Goal: Check status: Check status

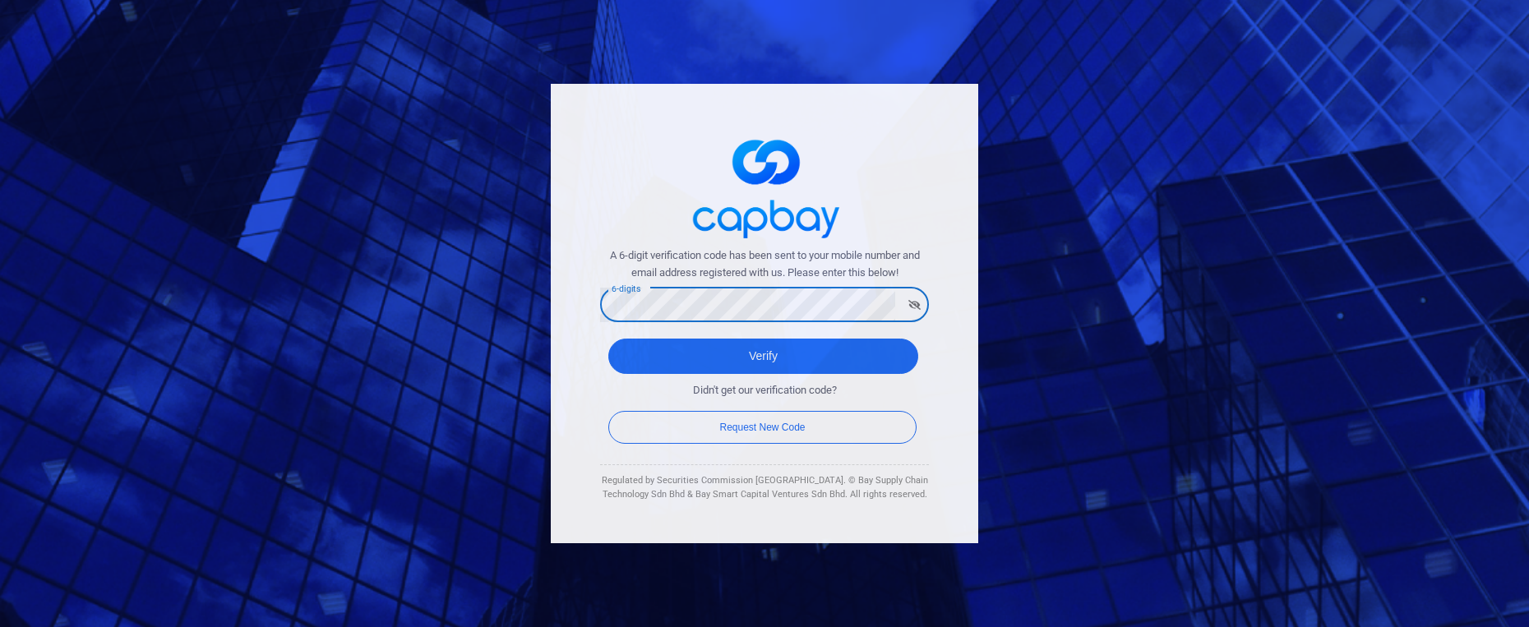
click at [965, 373] on div "A 6-digit verification code has been sent to your mobile number and email addre…" at bounding box center [765, 314] width 428 height 460
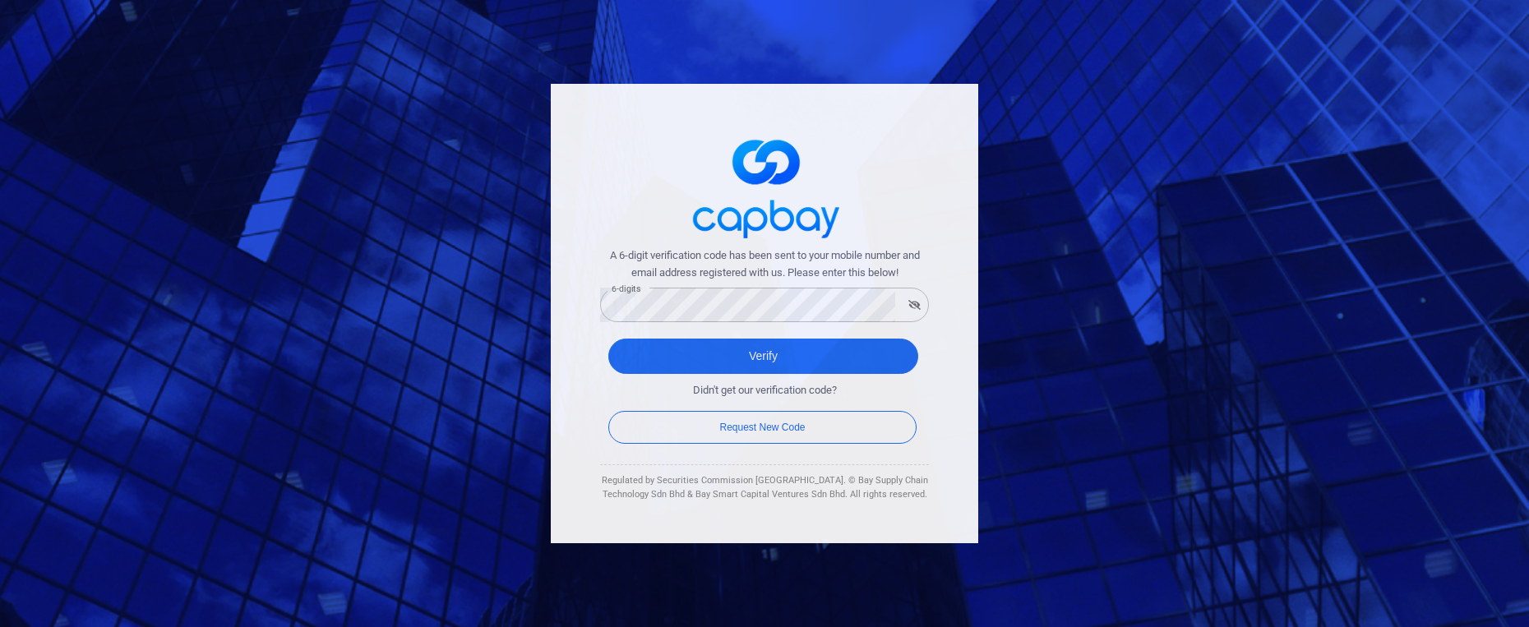
click at [930, 368] on div "A 6-digit verification code has been sent to your mobile number and email addre…" at bounding box center [765, 314] width 428 height 460
click at [900, 365] on button "Verify" at bounding box center [763, 356] width 310 height 35
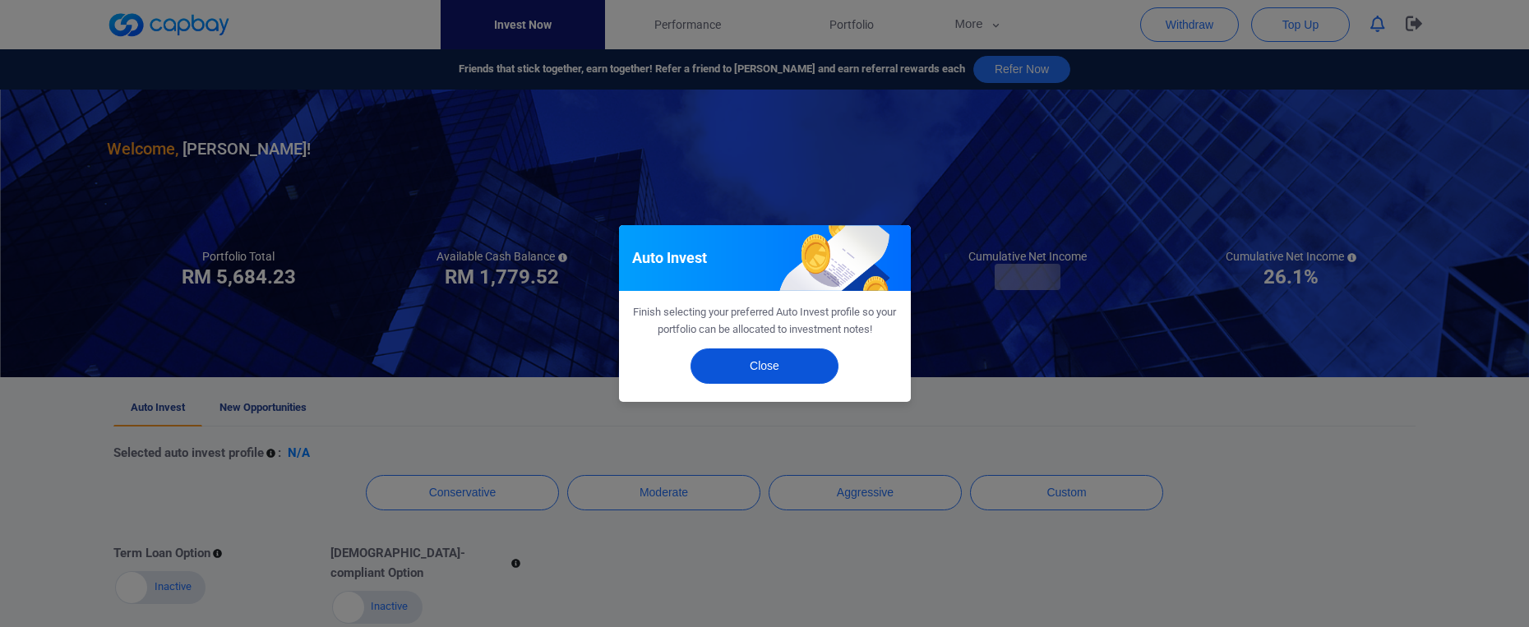
click at [792, 370] on button "Close" at bounding box center [765, 366] width 148 height 35
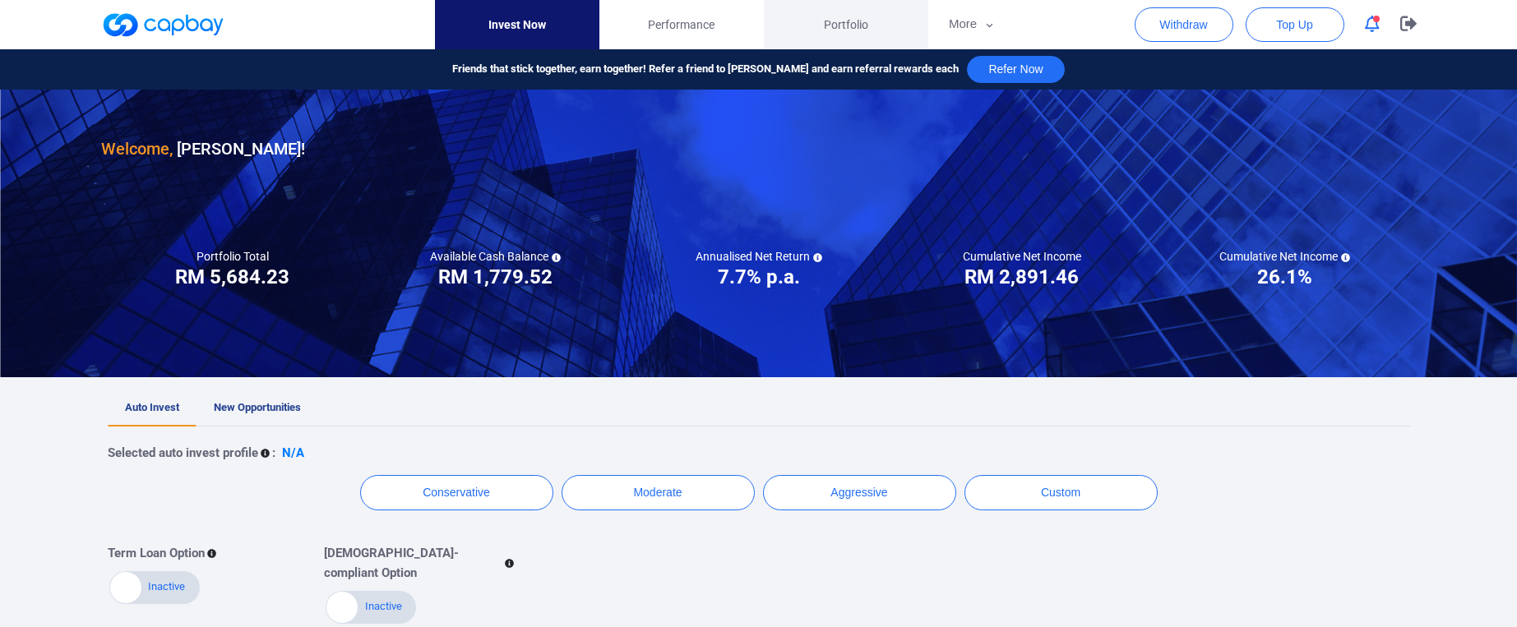
click at [832, 19] on span "Portfolio" at bounding box center [846, 25] width 44 height 18
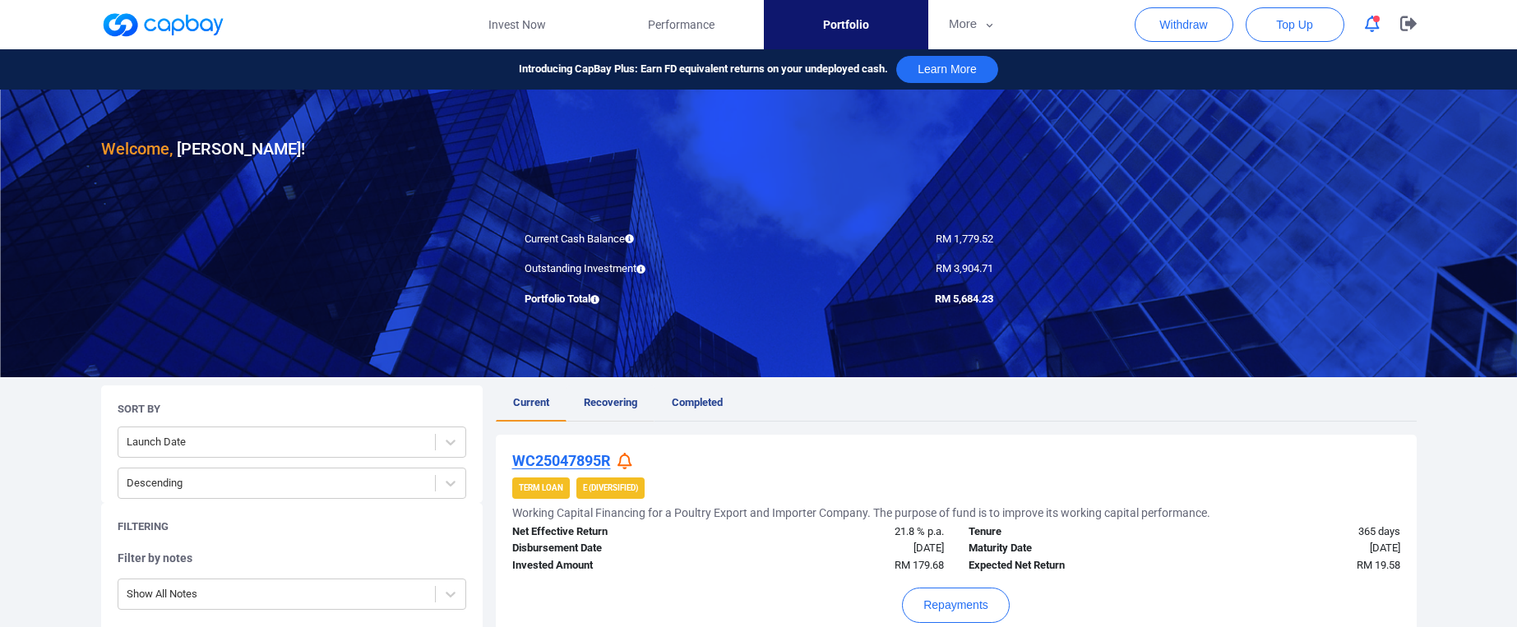
click at [639, 397] on link "Recovering" at bounding box center [611, 404] width 88 height 36
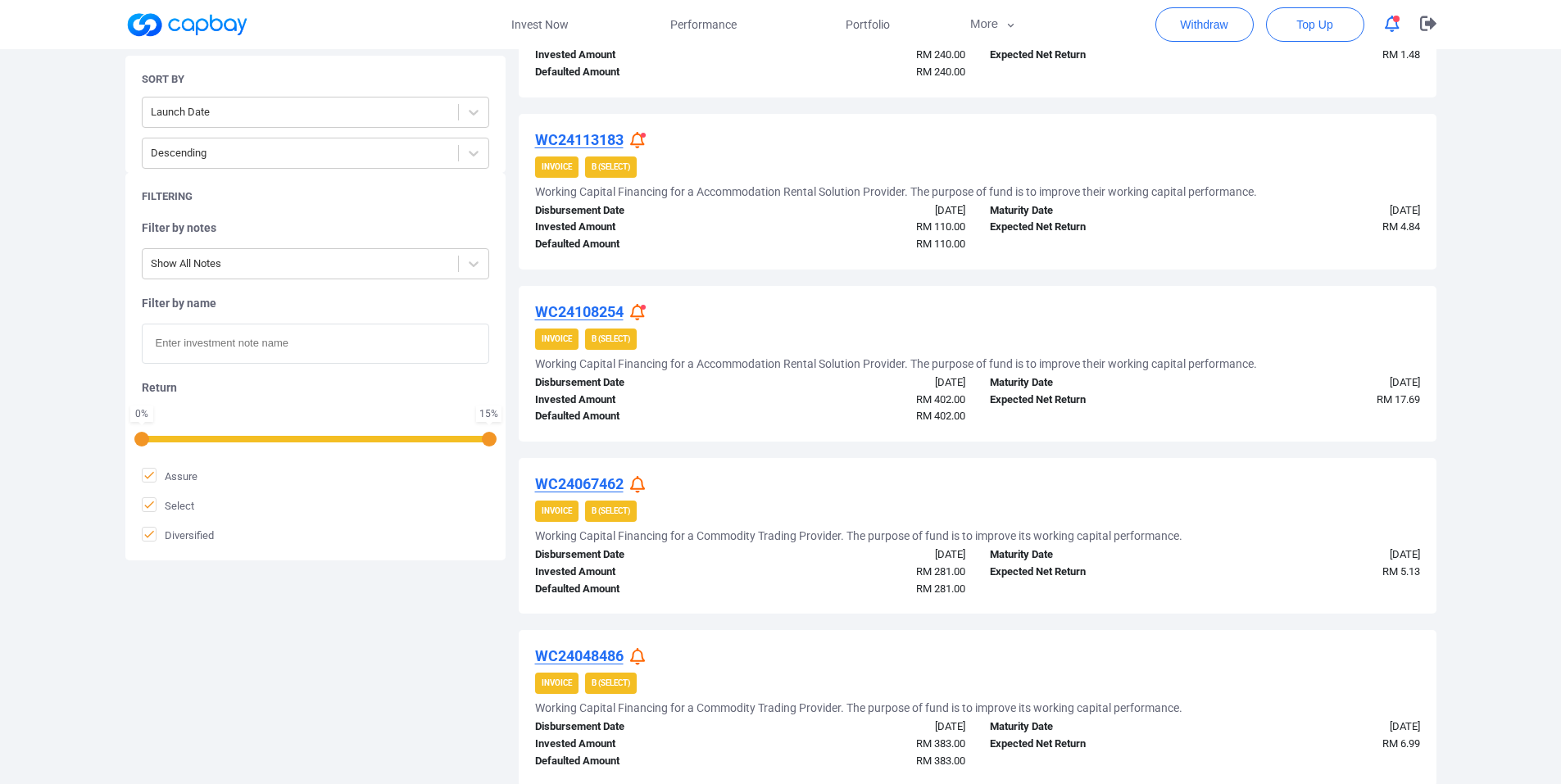
scroll to position [656, 0]
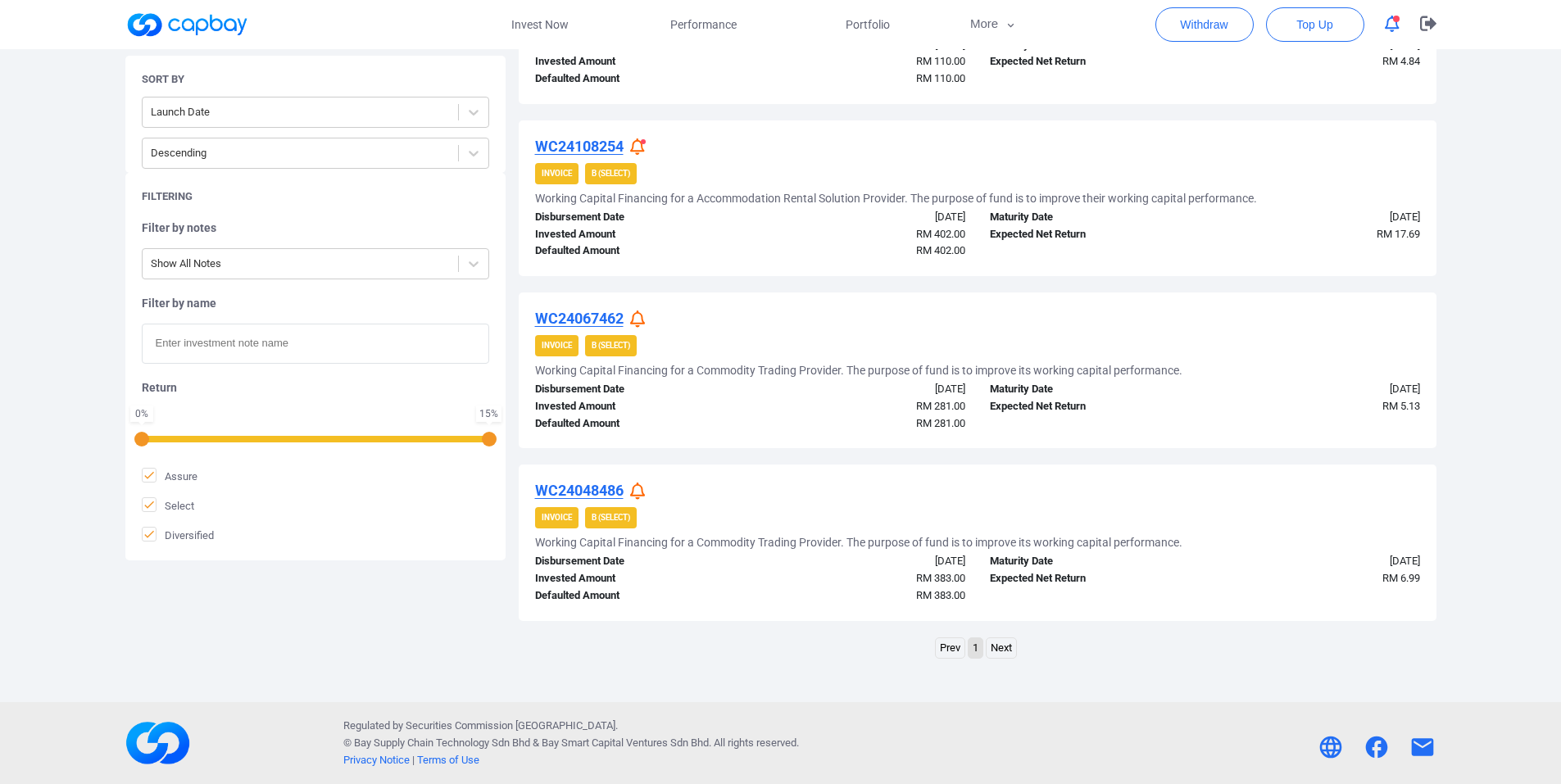
click at [1015, 625] on link "Next" at bounding box center [1002, 649] width 30 height 21
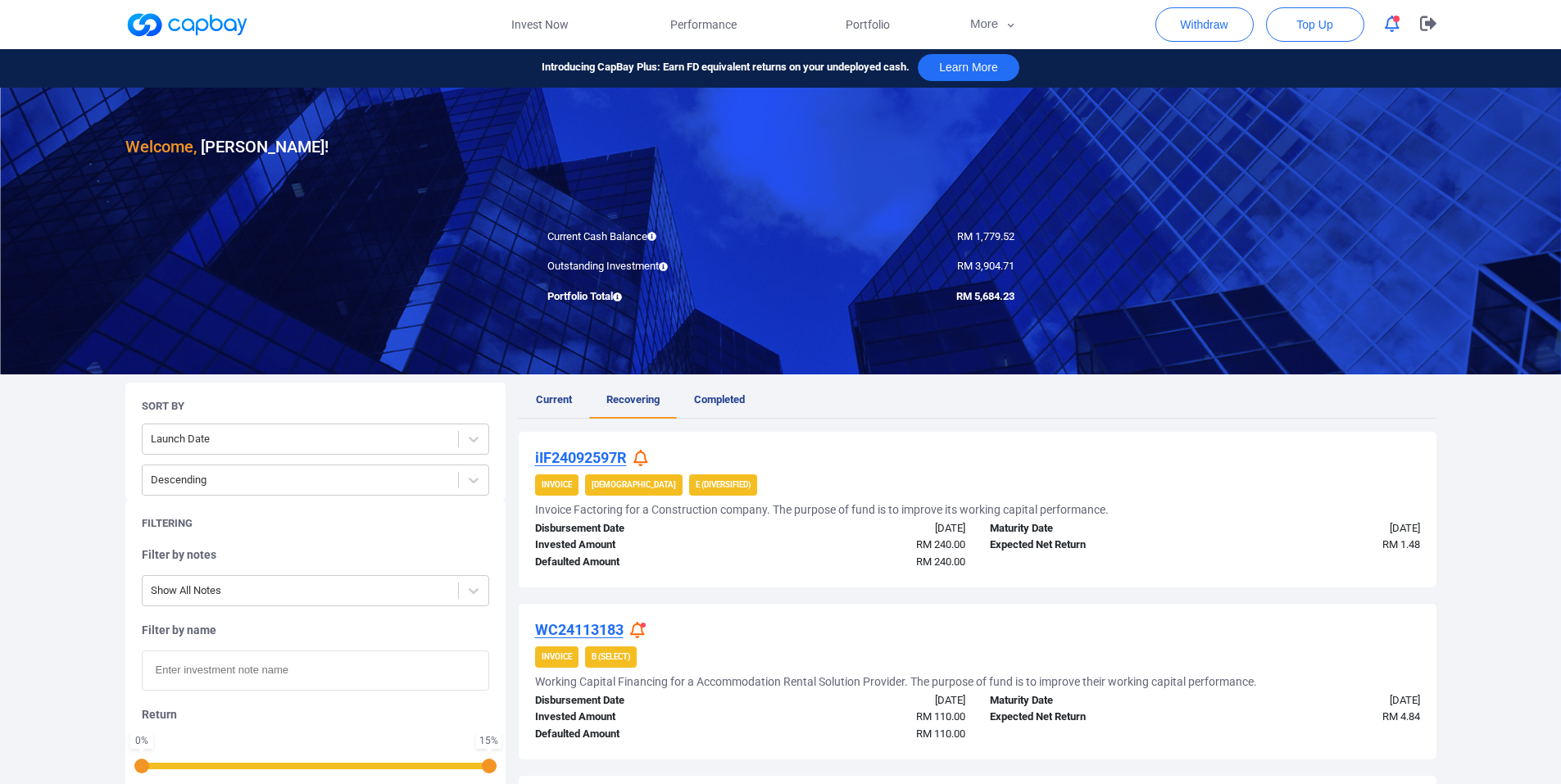
scroll to position [0, 0]
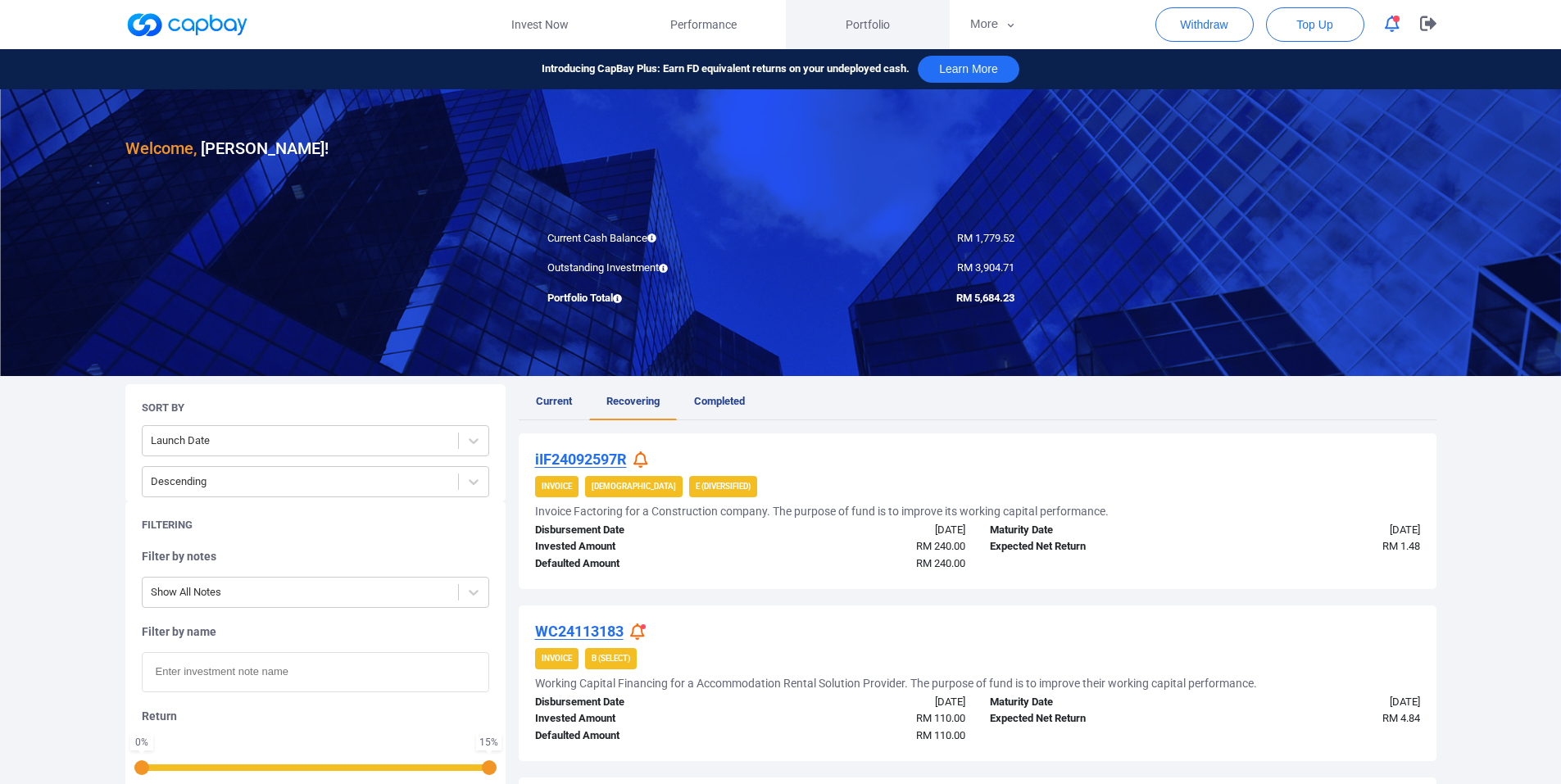
click at [877, 23] on span "Portfolio" at bounding box center [868, 25] width 44 height 18
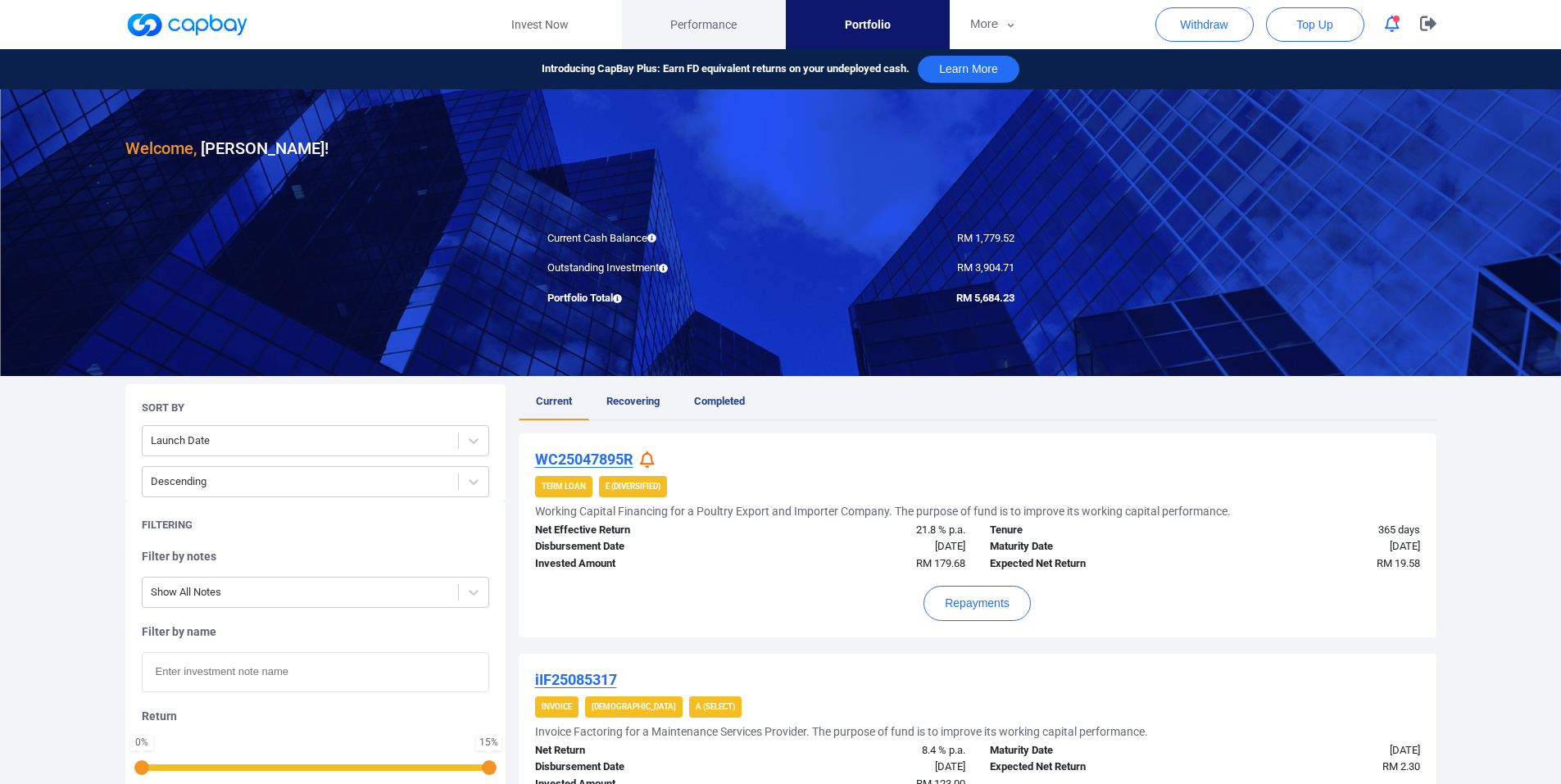
click at [713, 21] on span "Performance" at bounding box center [704, 25] width 67 height 18
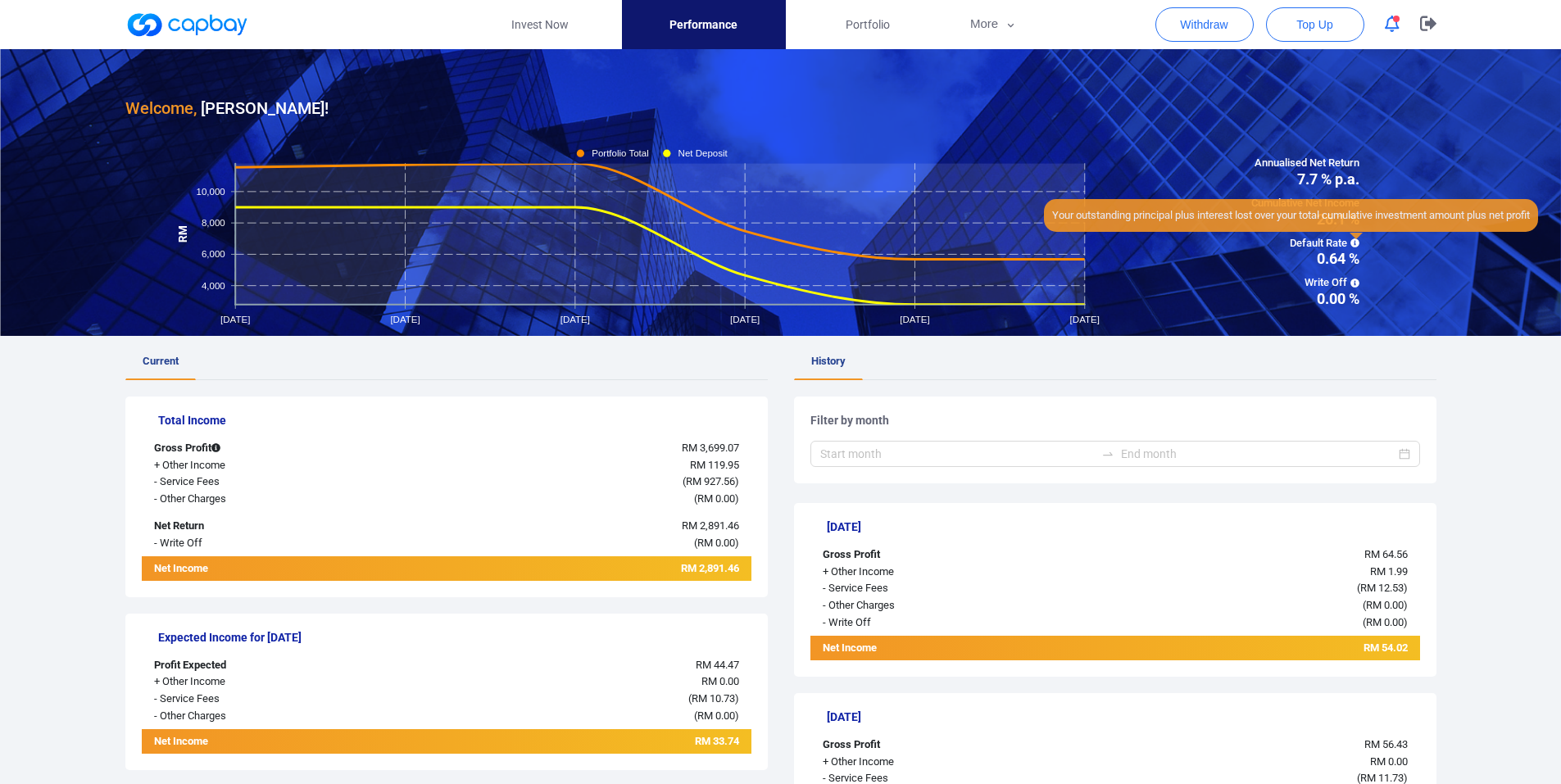
click at [1360, 242] on icon at bounding box center [1355, 242] width 9 height 9
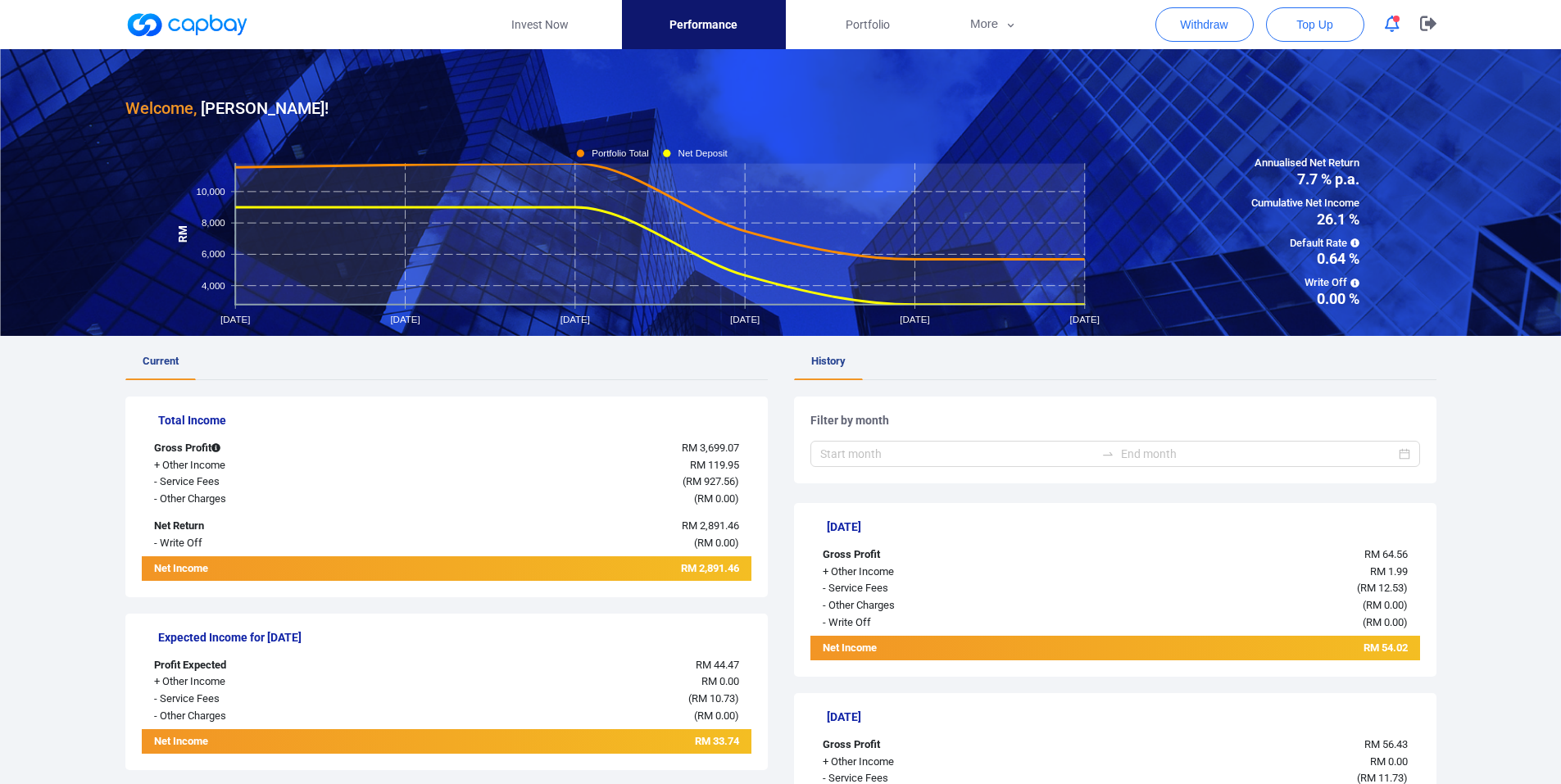
click at [1382, 259] on div "Annualised Net Return 7.7 % p.a. Cumulative Net Income 26.1 % Default Rate 0.64…" at bounding box center [1305, 230] width 262 height 151
click at [1355, 244] on icon at bounding box center [1355, 242] width 9 height 9
